Goal: Transaction & Acquisition: Download file/media

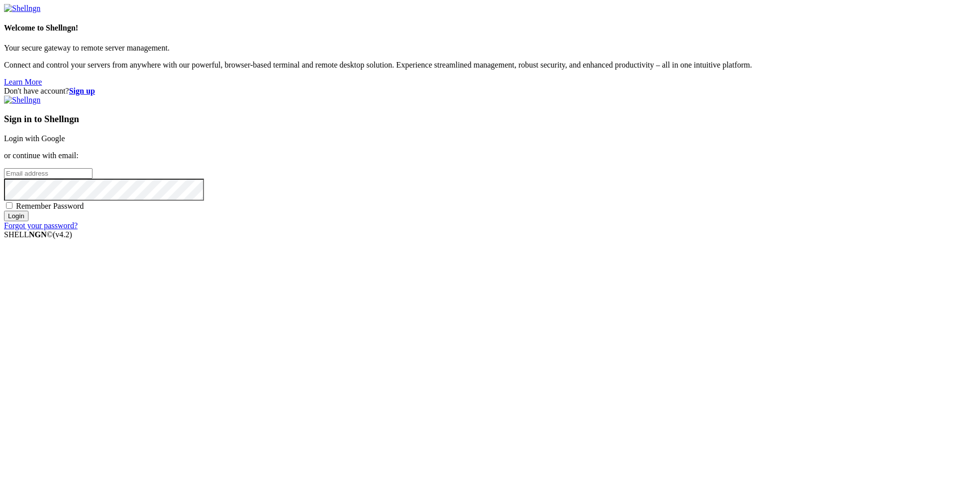
click at [65, 143] on link "Login with Google" at bounding box center [34, 138] width 61 height 9
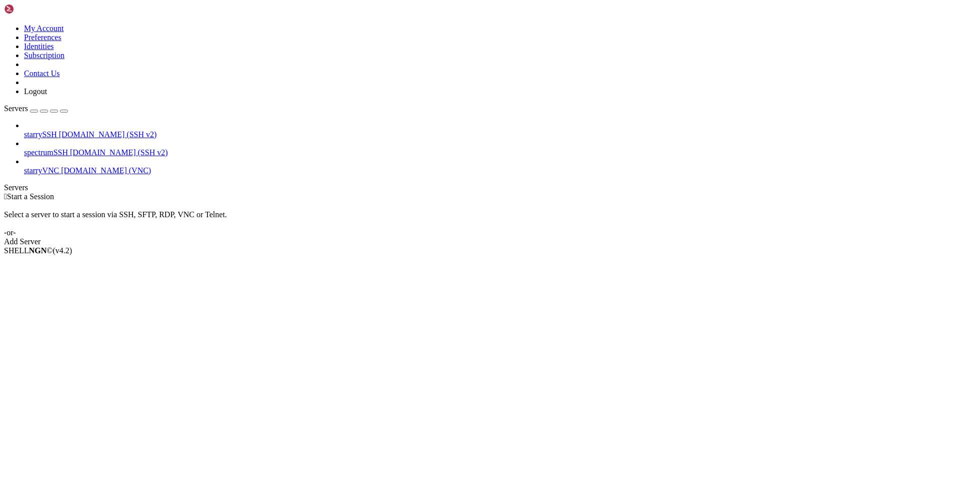
click at [70, 166] on span "[DOMAIN_NAME] (VNC)" at bounding box center [106, 170] width 90 height 9
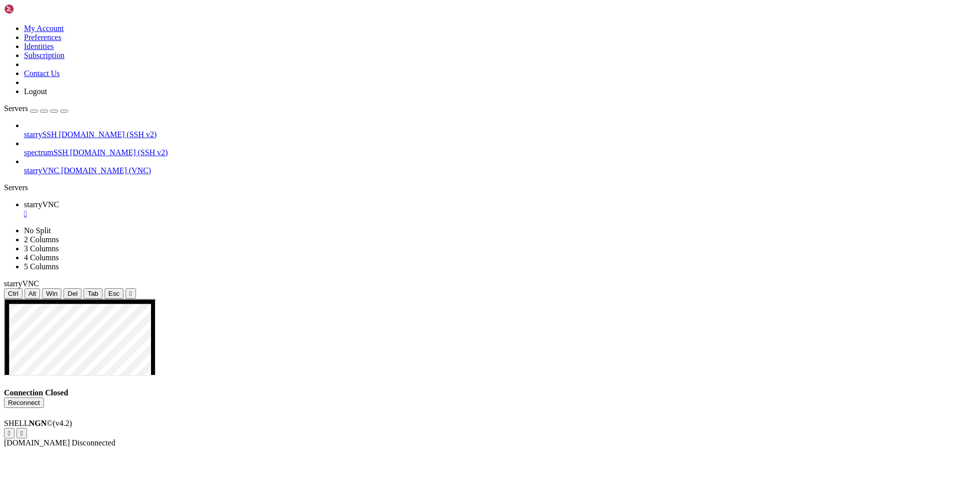
click at [68, 148] on span "spectrumSSH" at bounding box center [46, 152] width 44 height 9
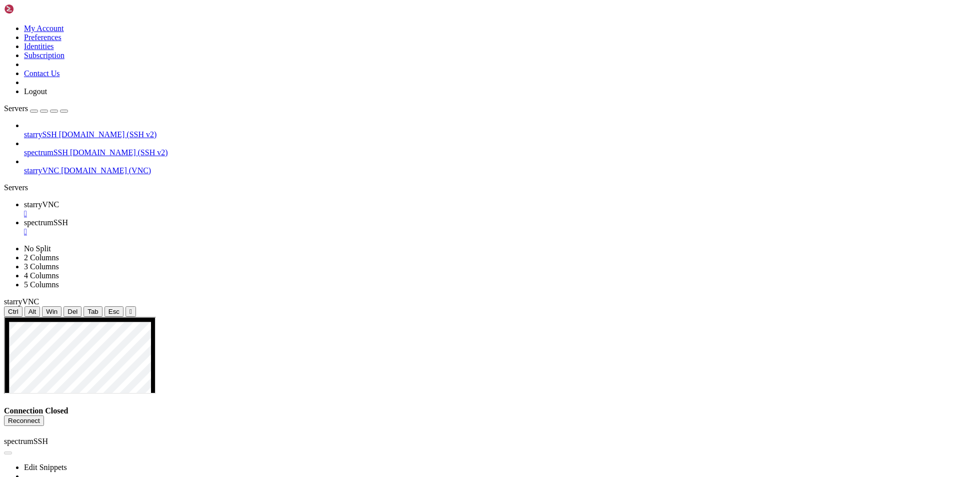
click at [89, 130] on span "[DOMAIN_NAME] (SSH v2)" at bounding box center [108, 134] width 98 height 9
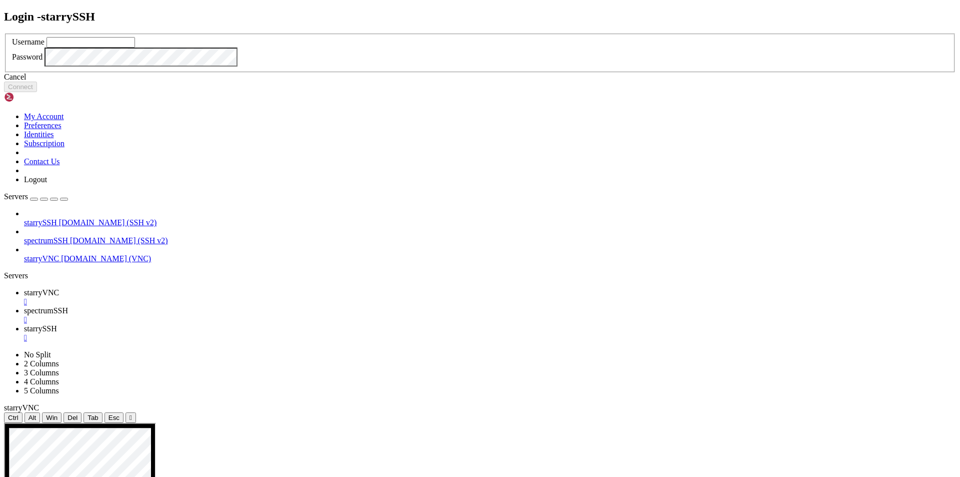
click at [135, 48] on input "text" at bounding box center [91, 42] width 89 height 11
type input "r"
type input "sftp"
click button "Connect" at bounding box center [20, 87] width 33 height 11
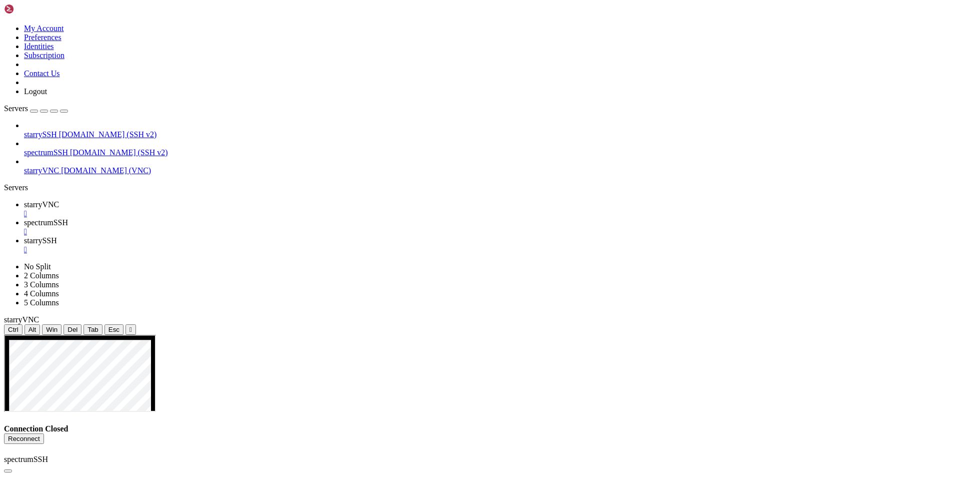
click at [59, 166] on span "starryVNC" at bounding box center [41, 170] width 35 height 9
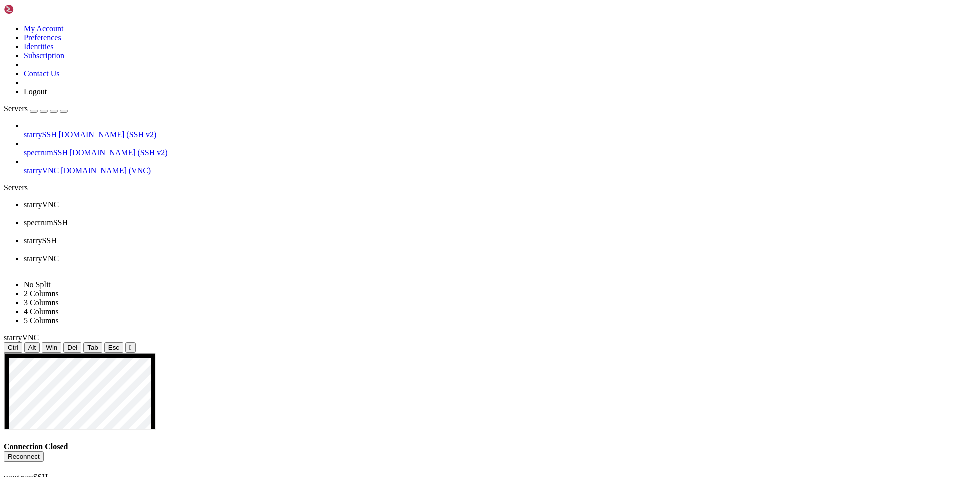
click at [332, 245] on div "" at bounding box center [490, 249] width 932 height 9
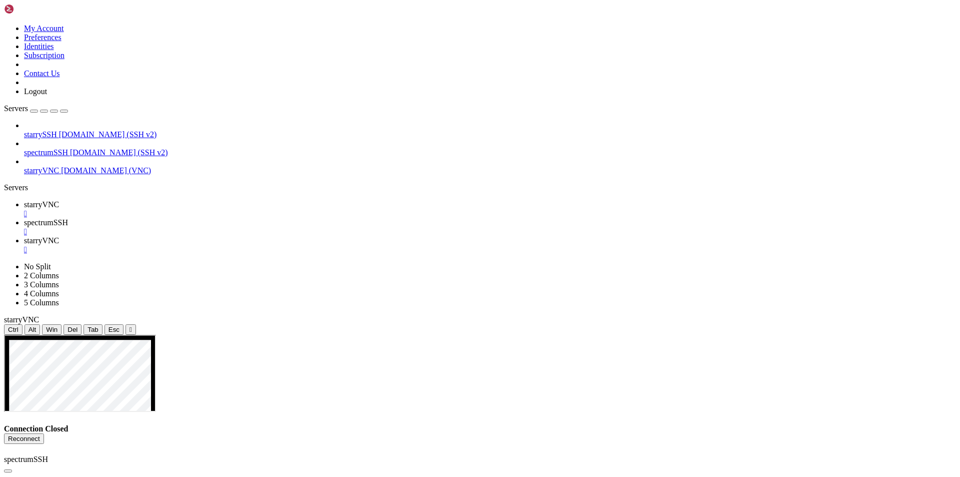
click at [265, 227] on div "" at bounding box center [490, 231] width 932 height 9
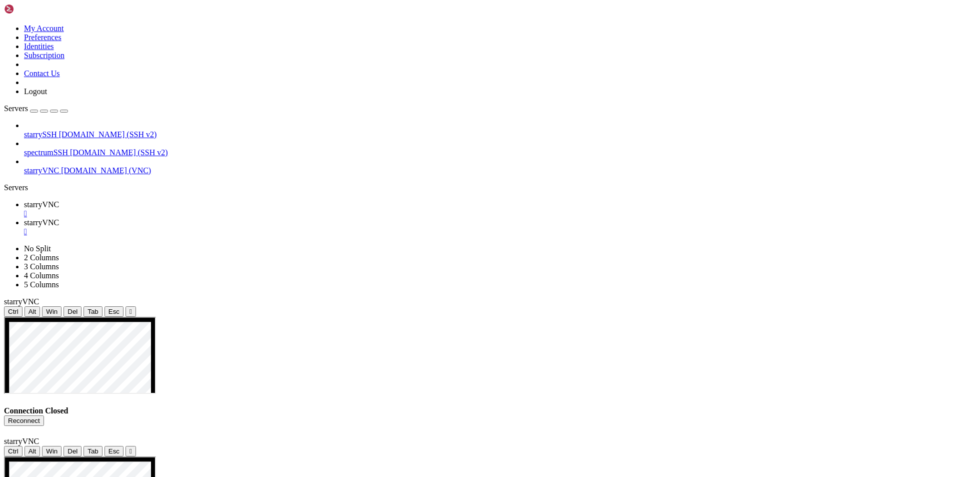
click at [59, 218] on span "starryVNC" at bounding box center [41, 222] width 35 height 9
click at [180, 200] on link "starryVNC " at bounding box center [490, 209] width 932 height 18
click at [181, 209] on div "" at bounding box center [490, 213] width 932 height 9
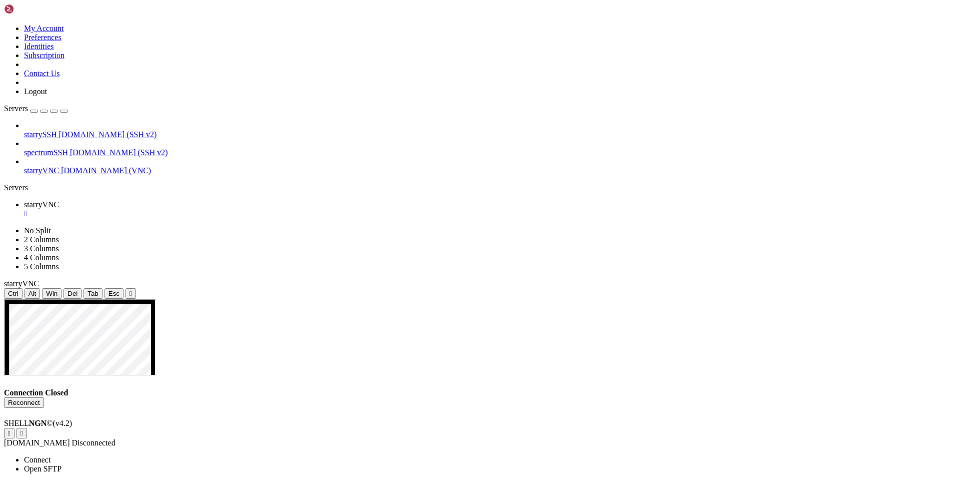
click at [62, 464] on span "Open SFTP" at bounding box center [43, 468] width 38 height 9
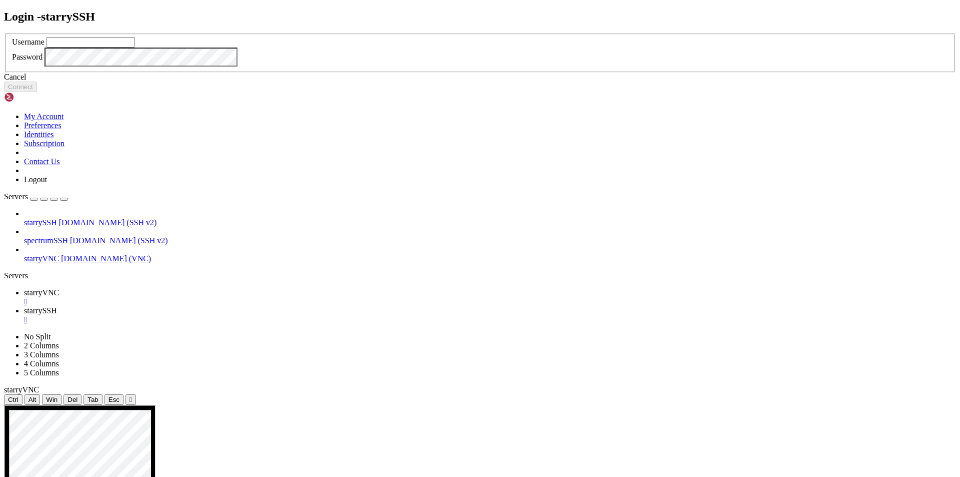
click at [135, 48] on input "text" at bounding box center [91, 42] width 89 height 11
type input "s"
type input "redji"
click button "Connect" at bounding box center [20, 87] width 33 height 11
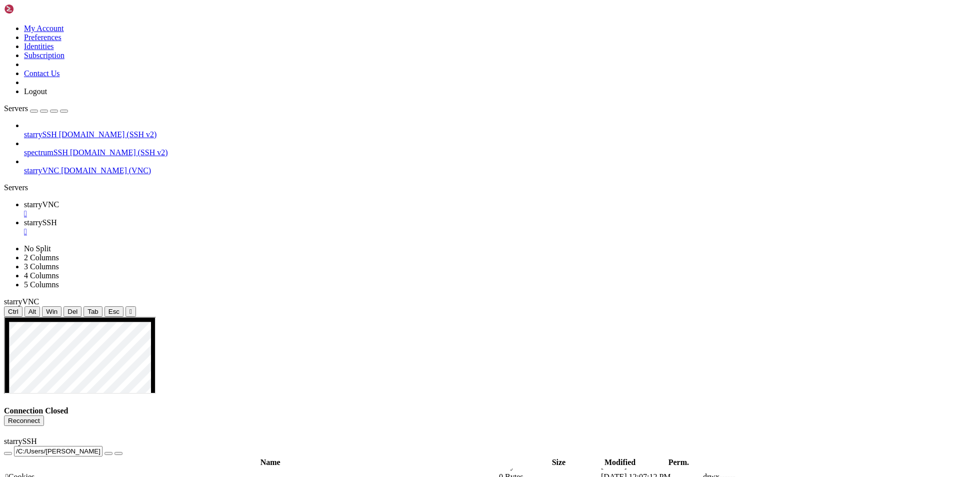
scroll to position [300, 0]
type input "/C:/Users/redji/Downloads"
